Goal: Task Accomplishment & Management: Manage account settings

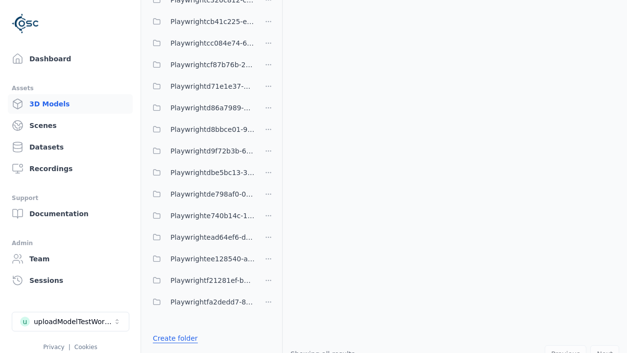
click at [172, 338] on link "Create folder" at bounding box center [175, 338] width 45 height 10
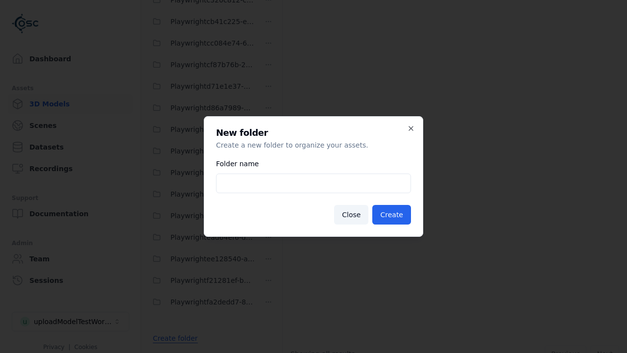
type input "**********"
click at [393, 214] on button "Create" at bounding box center [391, 215] width 39 height 20
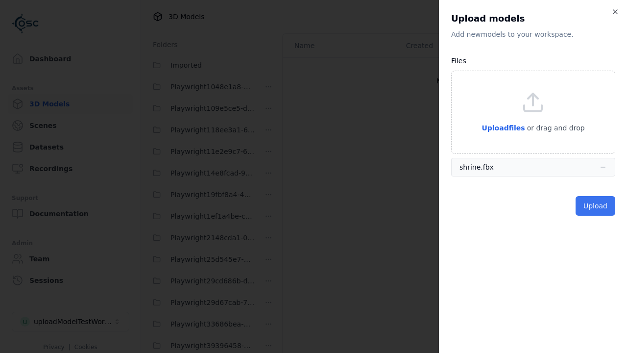
click at [596, 206] on button "Upload" at bounding box center [595, 206] width 40 height 20
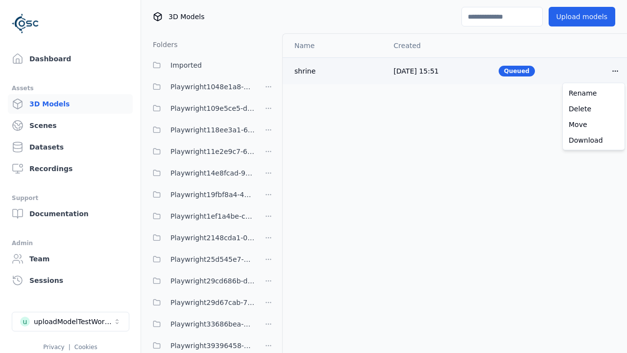
click at [615, 71] on html "Support Dashboard Assets 3D Models Scenes Datasets Recordings Support Documenta…" at bounding box center [313, 176] width 627 height 353
click at [593, 108] on div "Delete" at bounding box center [594, 109] width 58 height 16
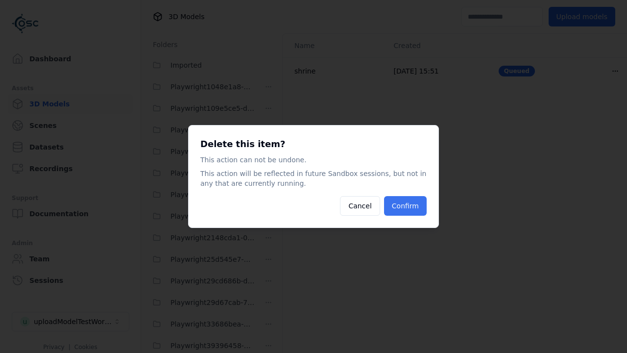
click at [406, 206] on button "Confirm" at bounding box center [405, 206] width 43 height 20
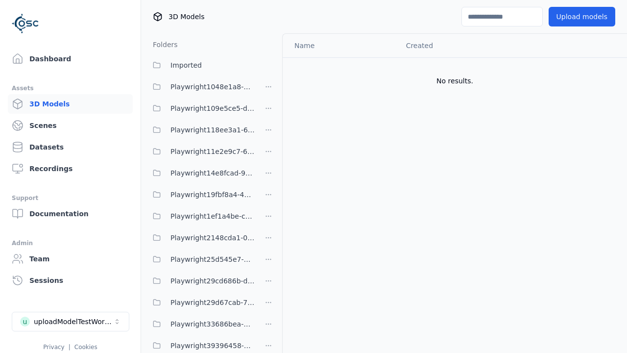
scroll to position [944, 0]
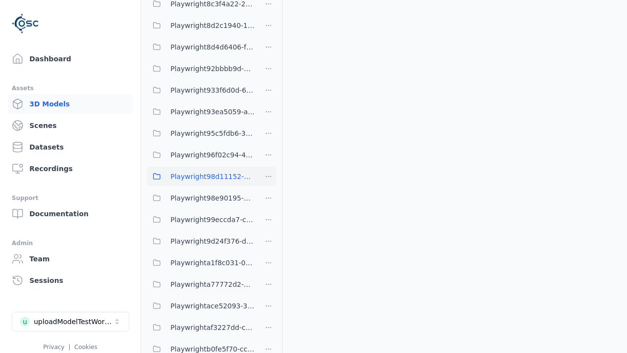
click at [268, 176] on html "Support Dashboard Assets 3D Models Scenes Datasets Recordings Support Documenta…" at bounding box center [313, 176] width 627 height 353
